Goal: Find specific page/section: Find specific page/section

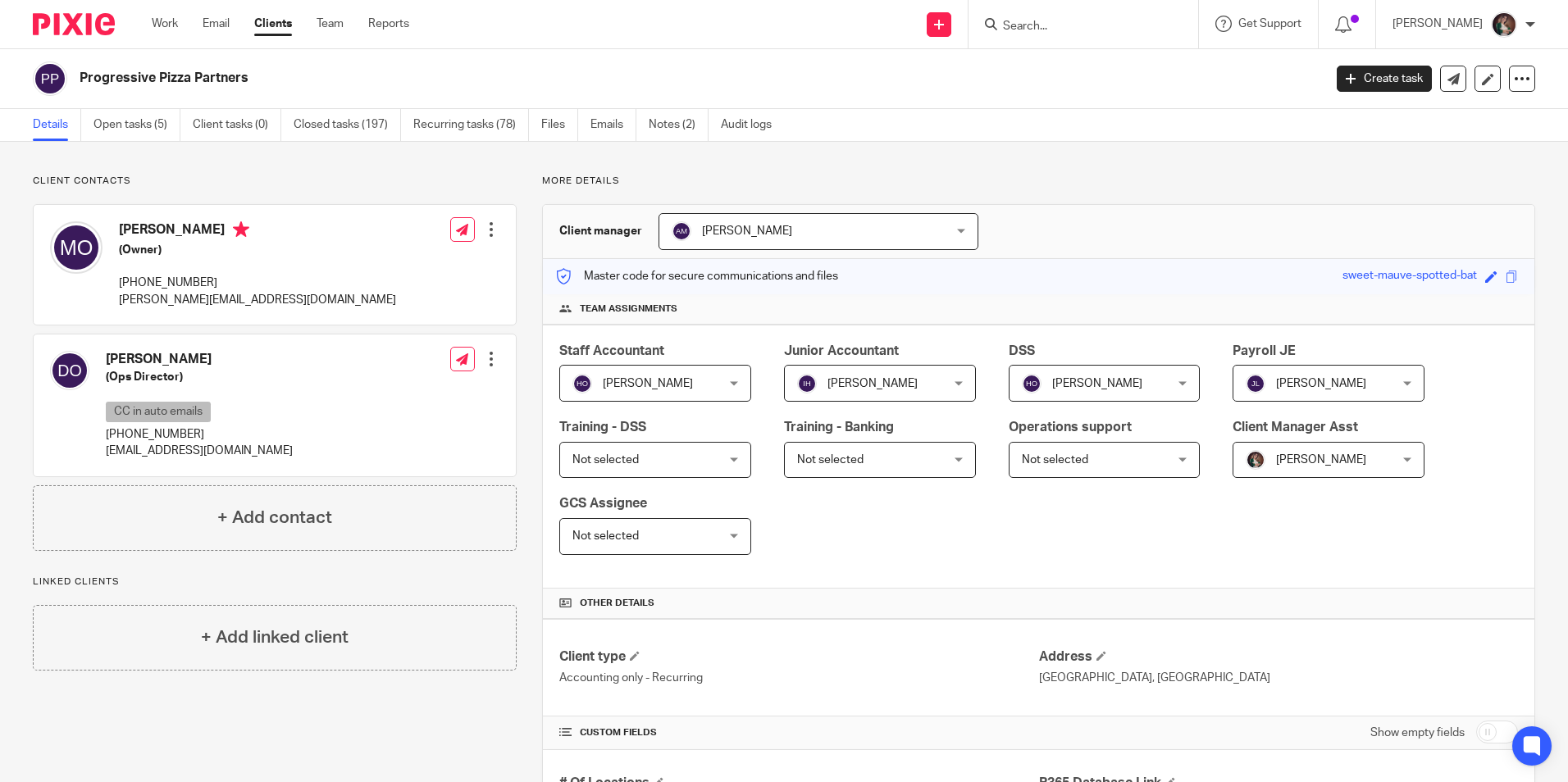
click at [1070, 17] on form at bounding box center [1088, 24] width 174 height 21
click at [1071, 26] on input "Search" at bounding box center [1075, 26] width 148 height 15
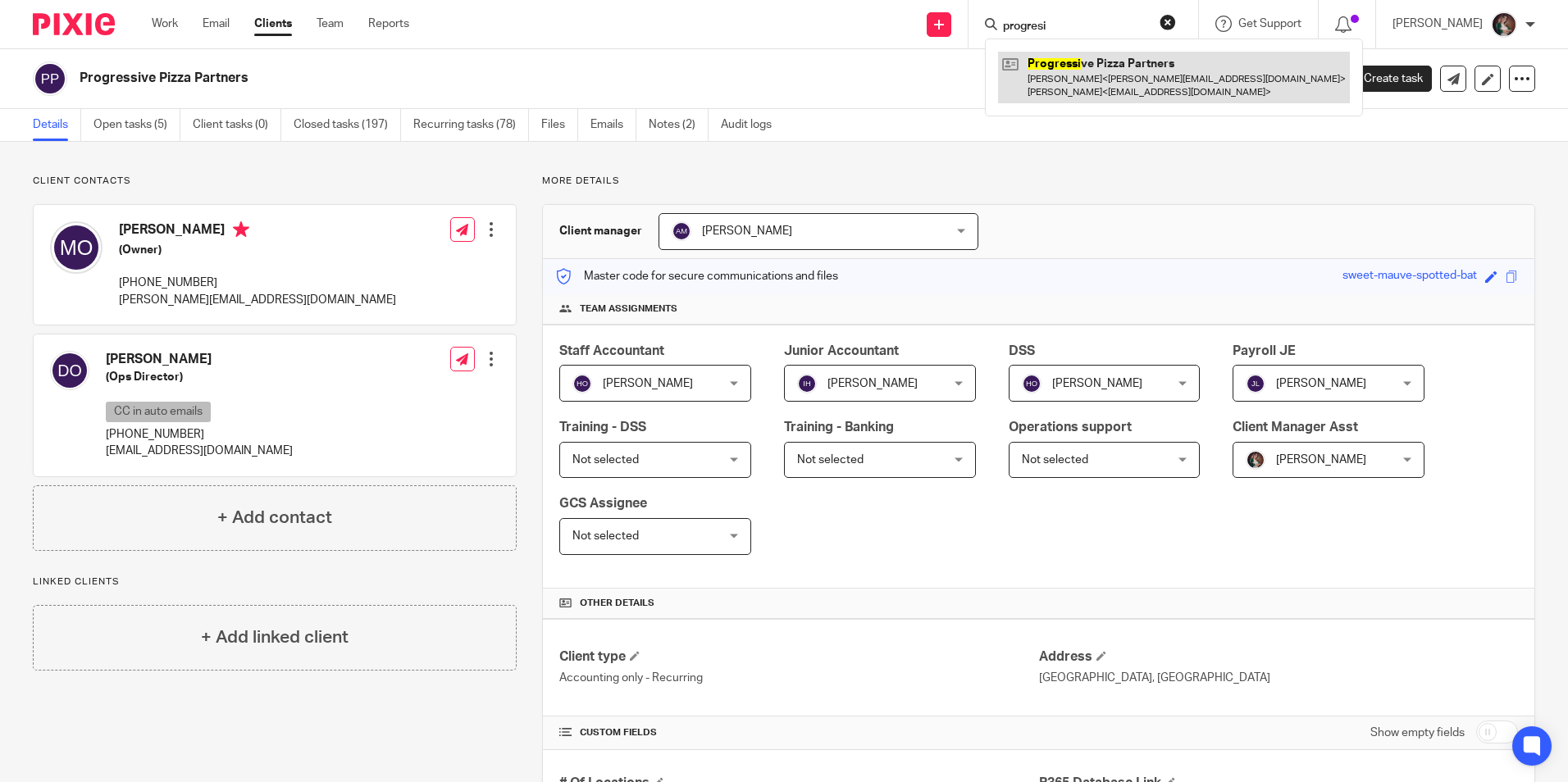
type input "progresi"
click at [1135, 89] on link at bounding box center [1174, 76] width 352 height 50
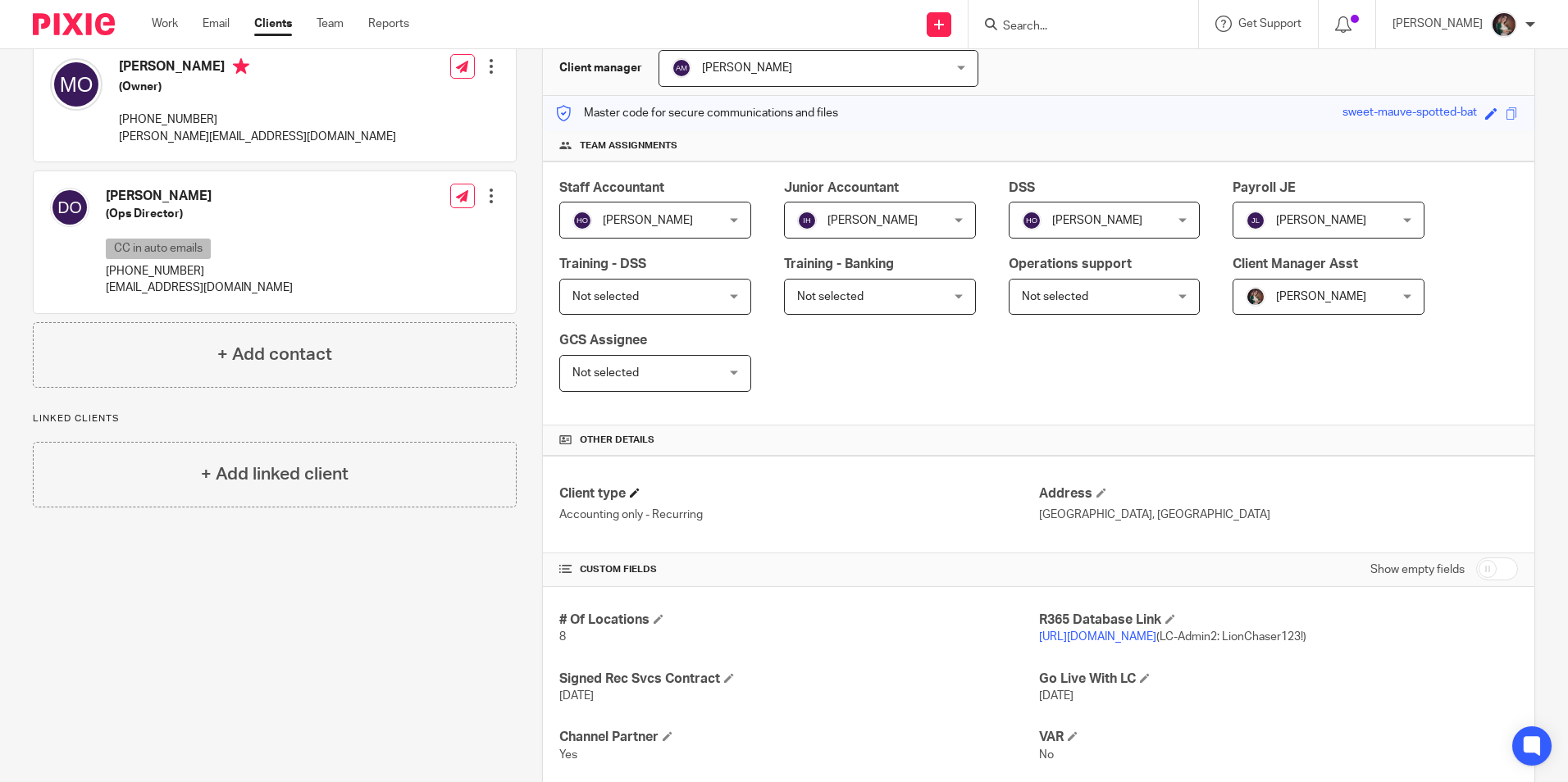
scroll to position [164, 0]
click at [1094, 634] on link "[URL][DOMAIN_NAME]" at bounding box center [1097, 636] width 117 height 11
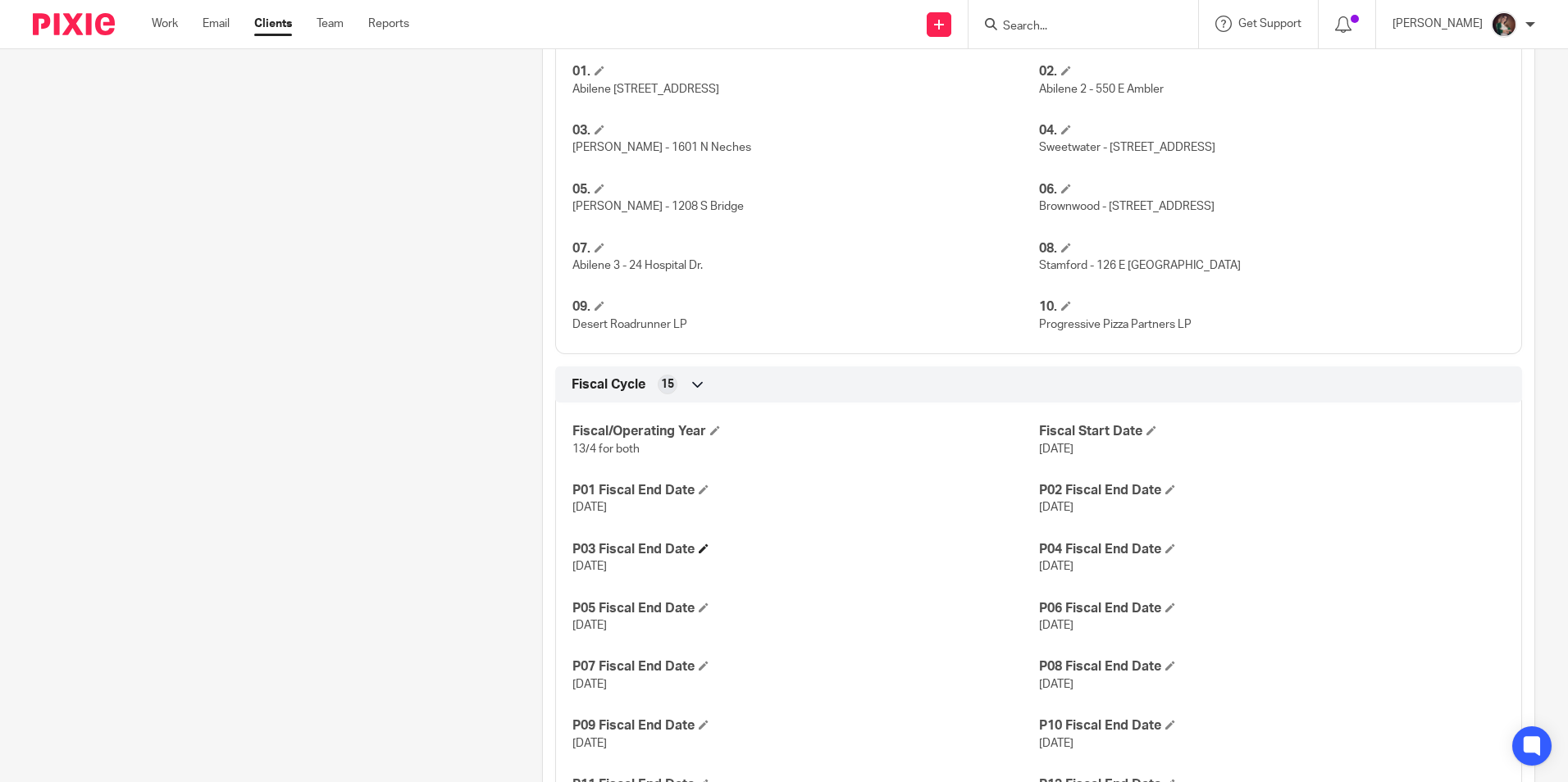
scroll to position [984, 0]
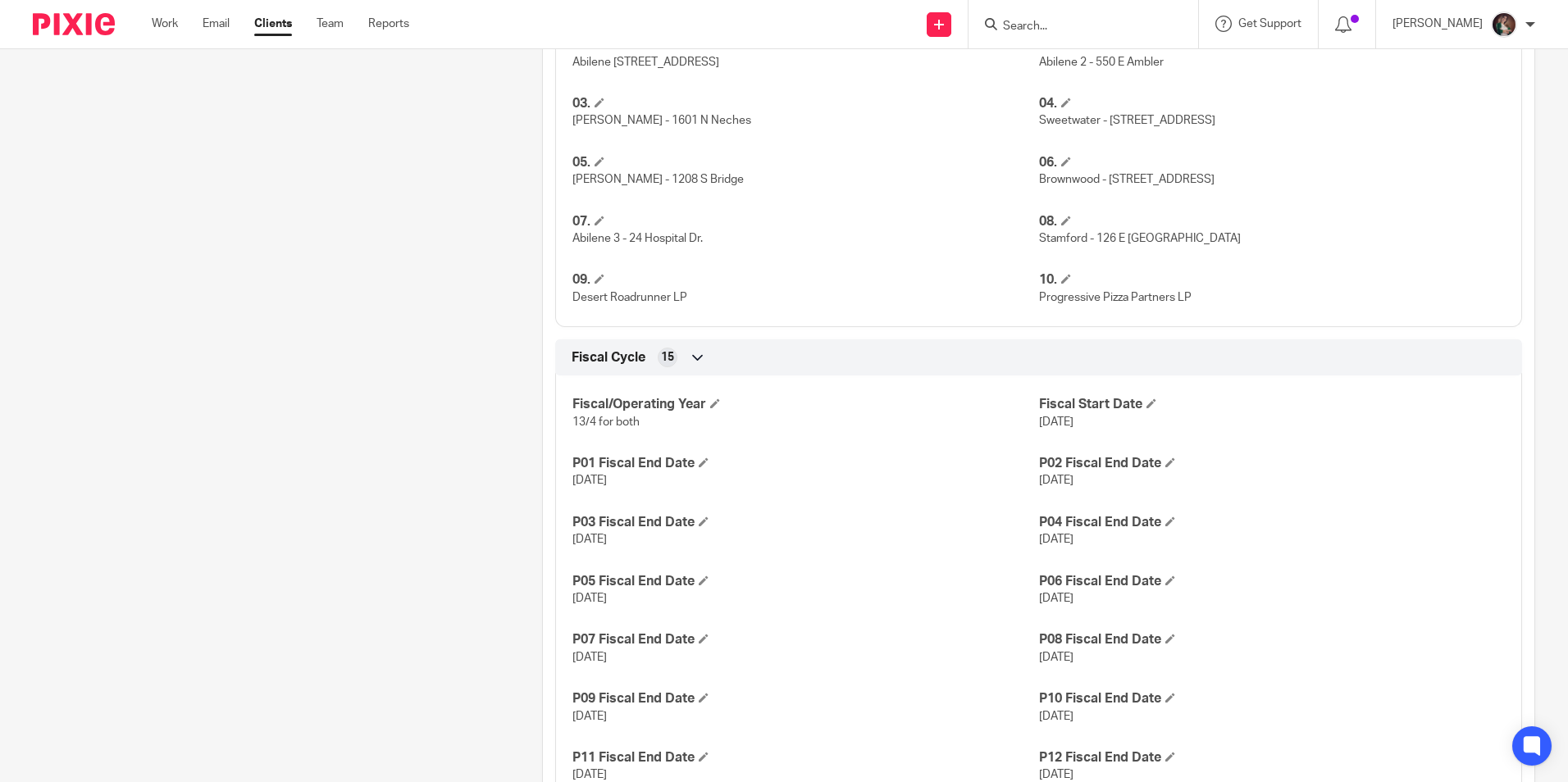
click at [1078, 21] on input "Search" at bounding box center [1075, 26] width 148 height 15
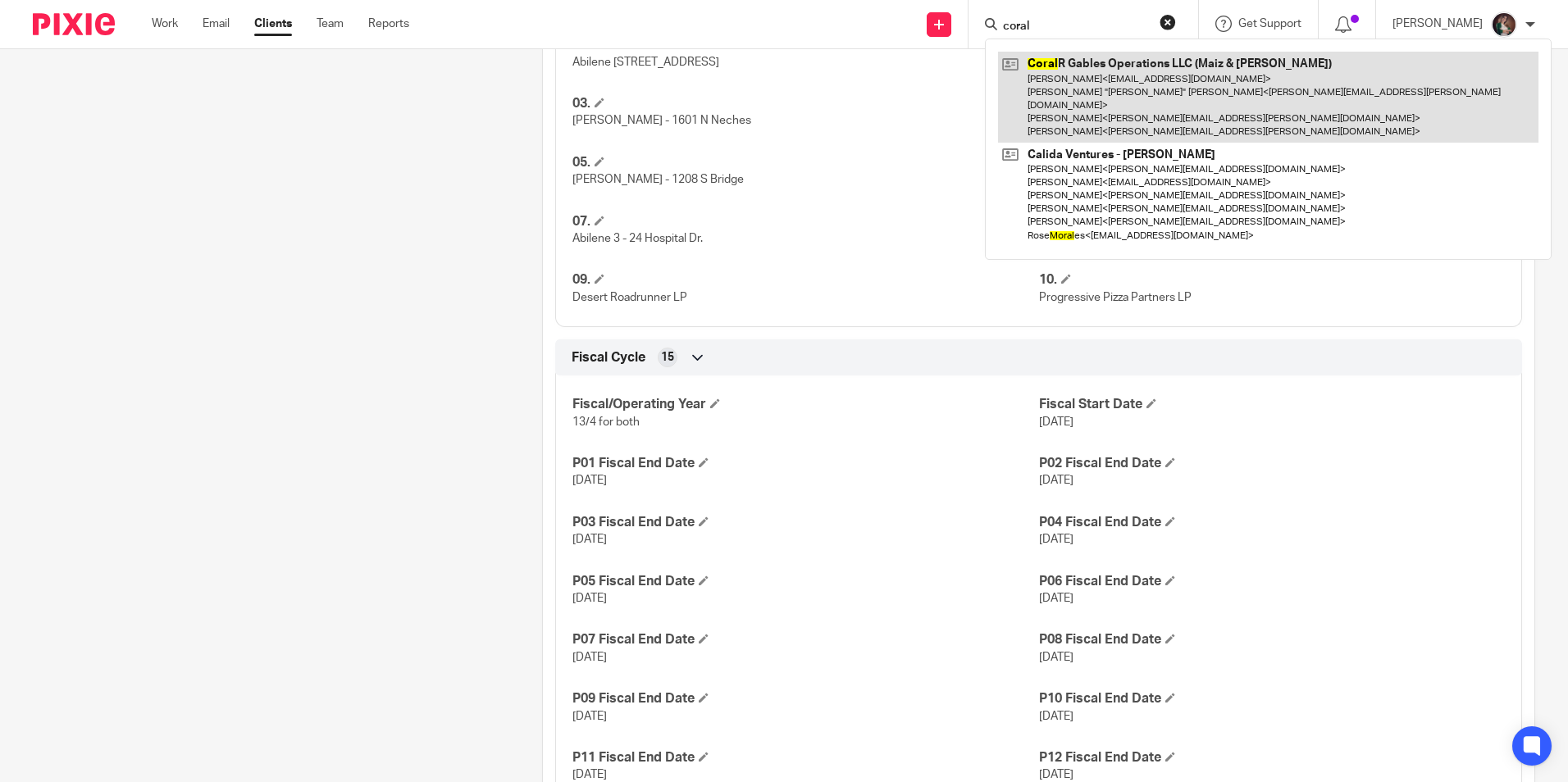
type input "coral"
click at [1138, 79] on link at bounding box center [1268, 97] width 540 height 91
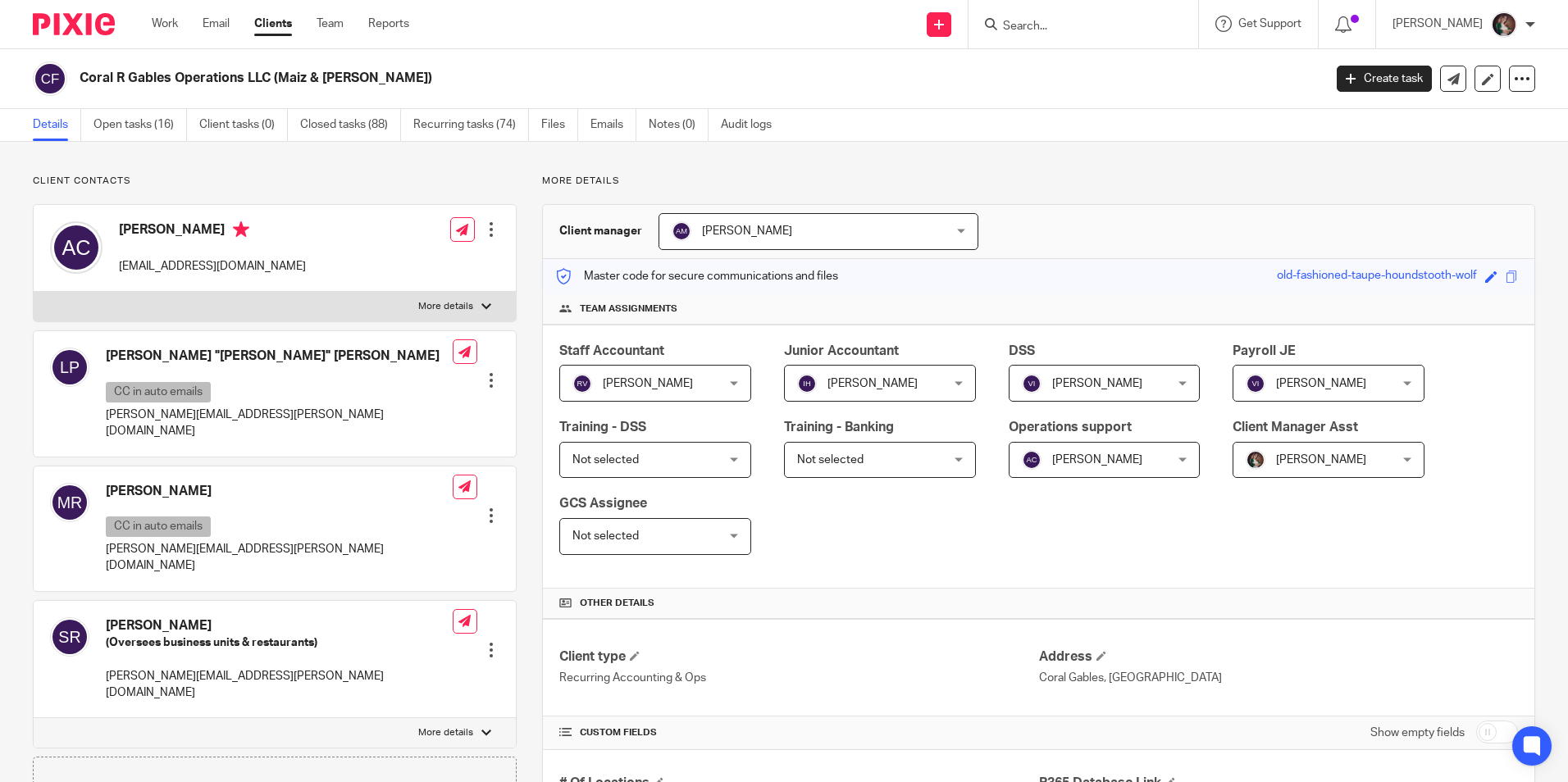
click at [1065, 29] on input "Search" at bounding box center [1075, 26] width 148 height 15
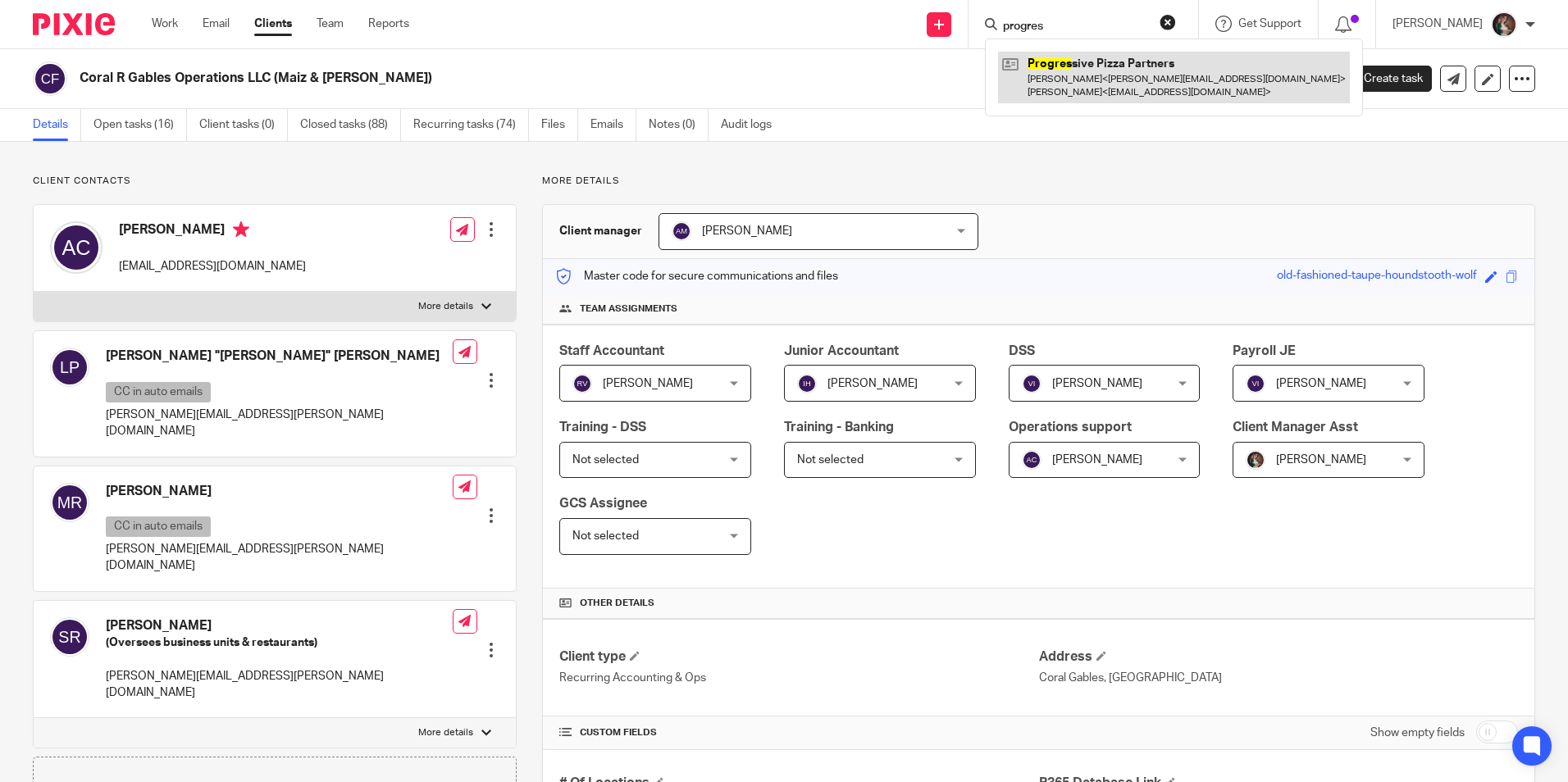
type input "progres"
click at [1073, 61] on link at bounding box center [1174, 76] width 352 height 50
